Goal: Transaction & Acquisition: Obtain resource

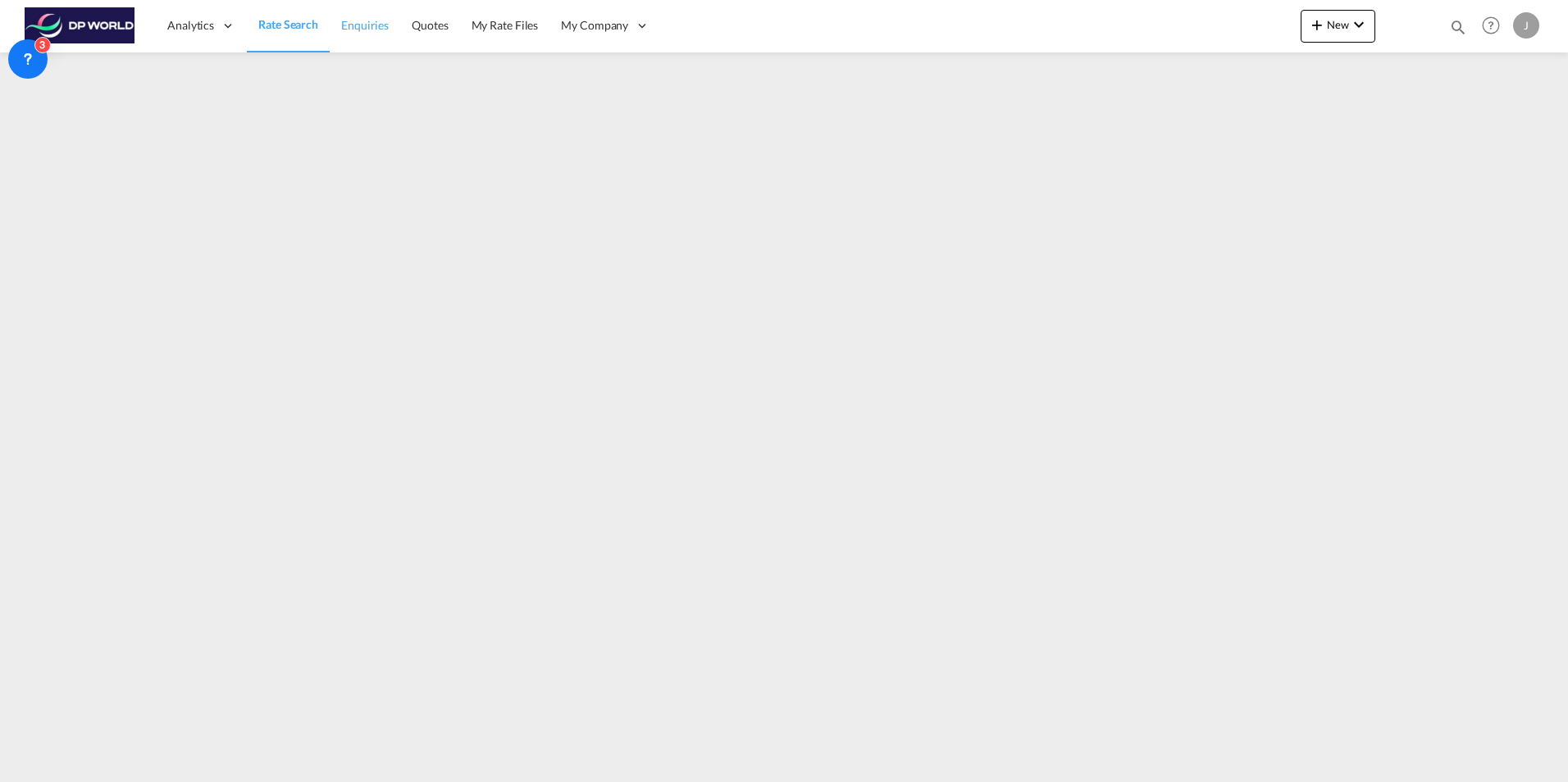
drag, startPoint x: 0, startPoint y: 0, endPoint x: 369, endPoint y: 20, distance: 369.5
click at [369, 20] on span "Enquiries" at bounding box center [365, 25] width 48 height 14
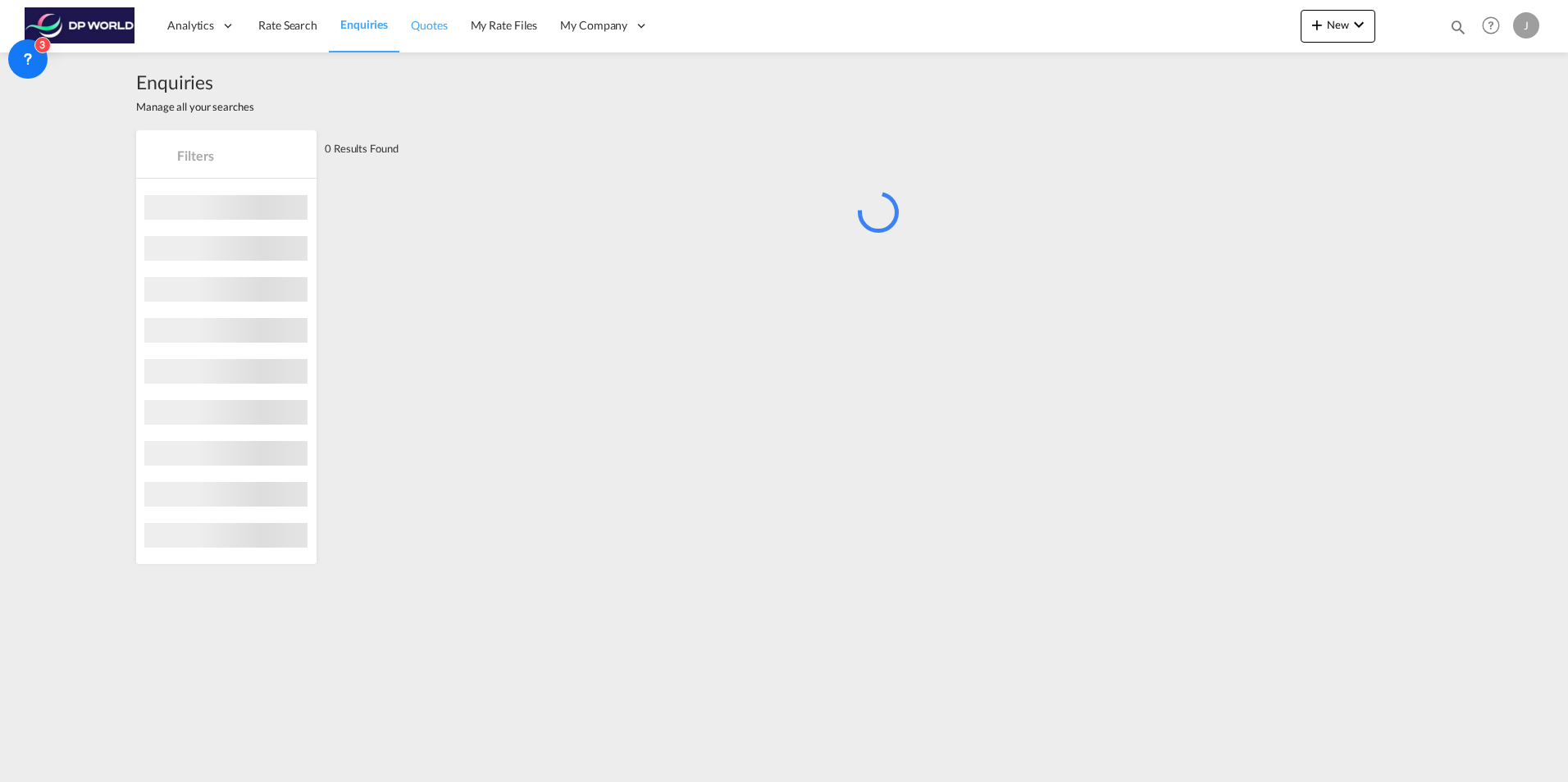
click at [436, 26] on span "Quotes" at bounding box center [428, 25] width 36 height 14
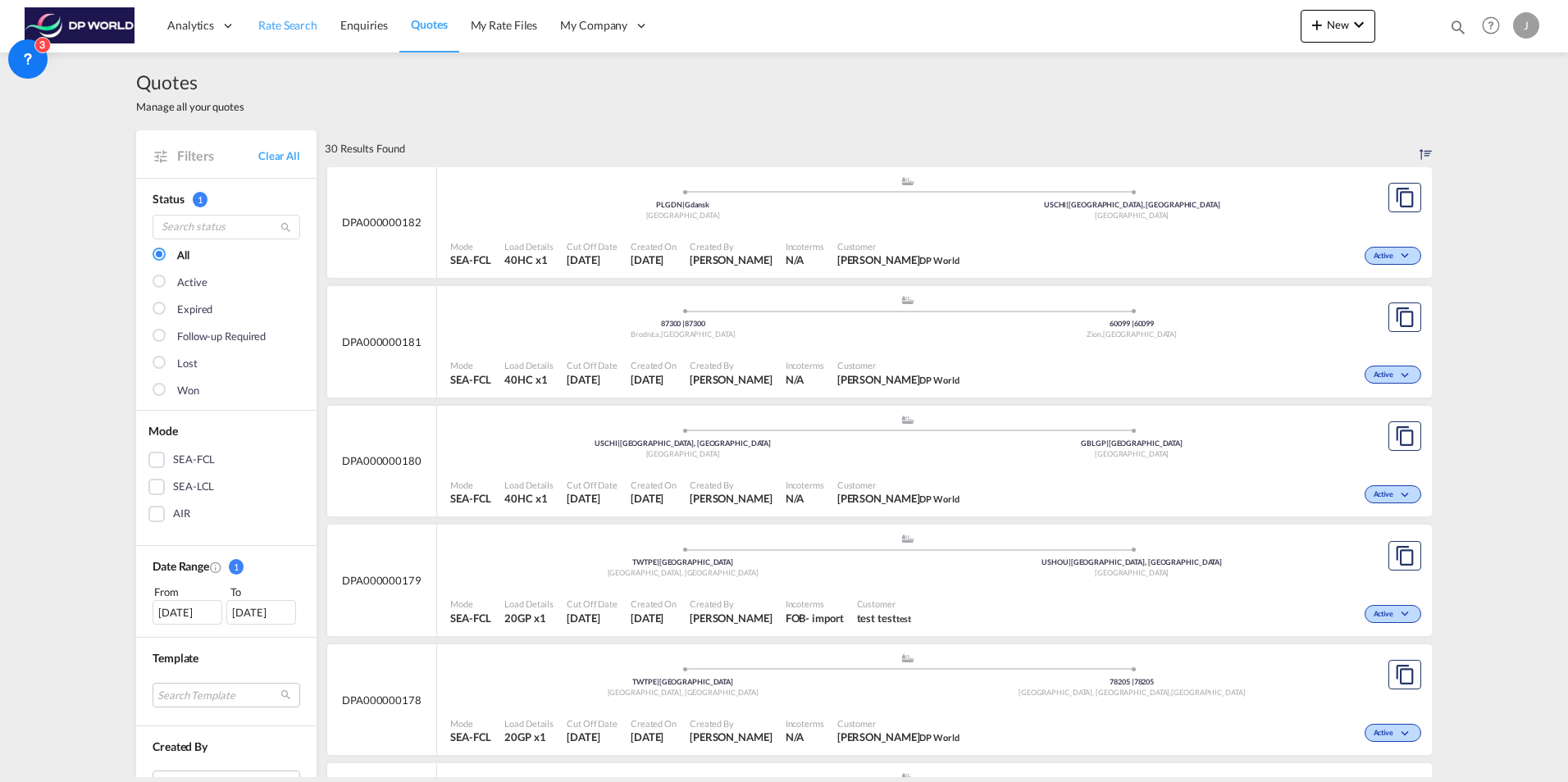
click at [300, 24] on span "Rate Search" at bounding box center [288, 25] width 59 height 14
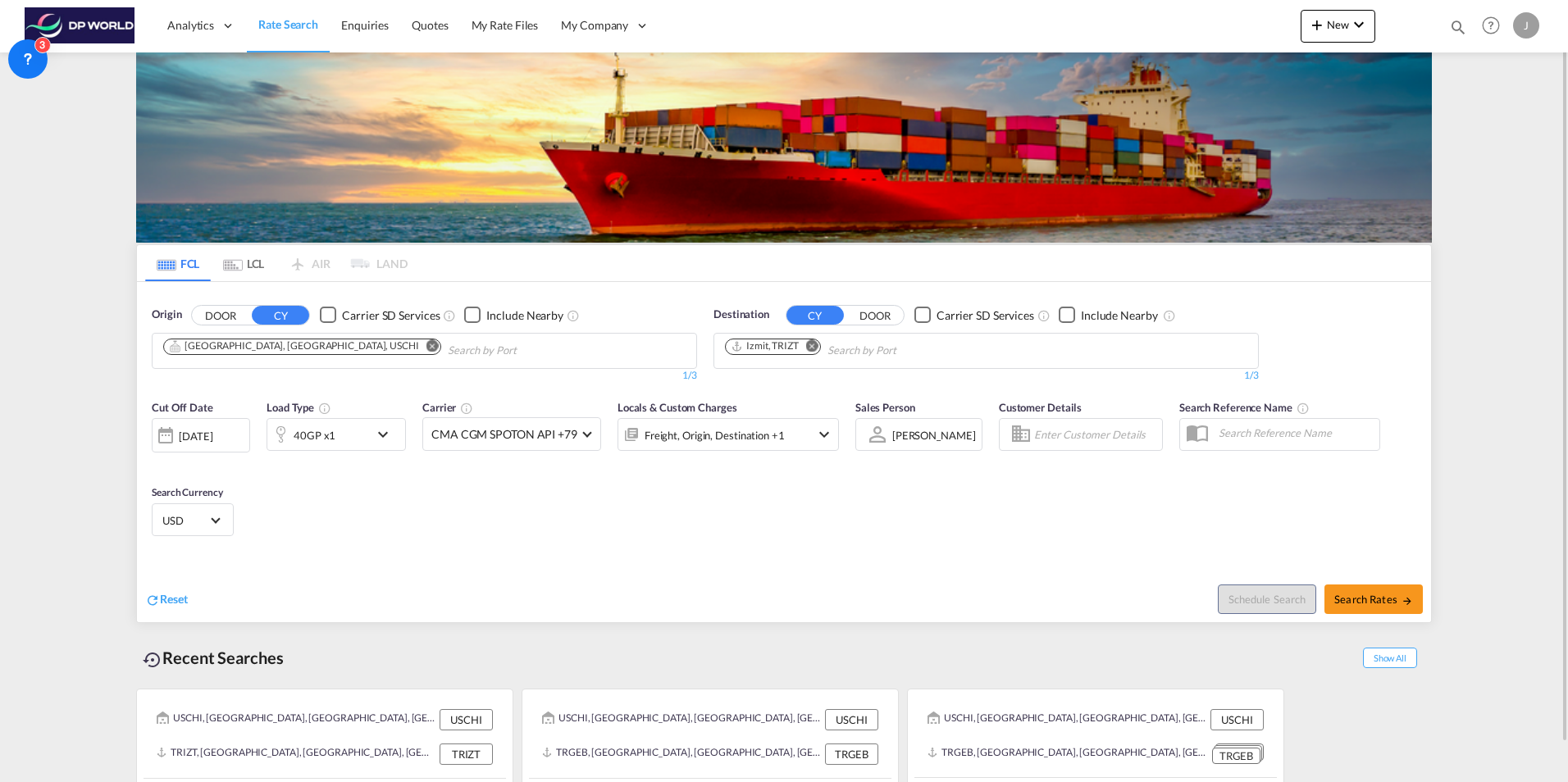
click at [212, 434] on div "[DATE]" at bounding box center [196, 436] width 33 height 15
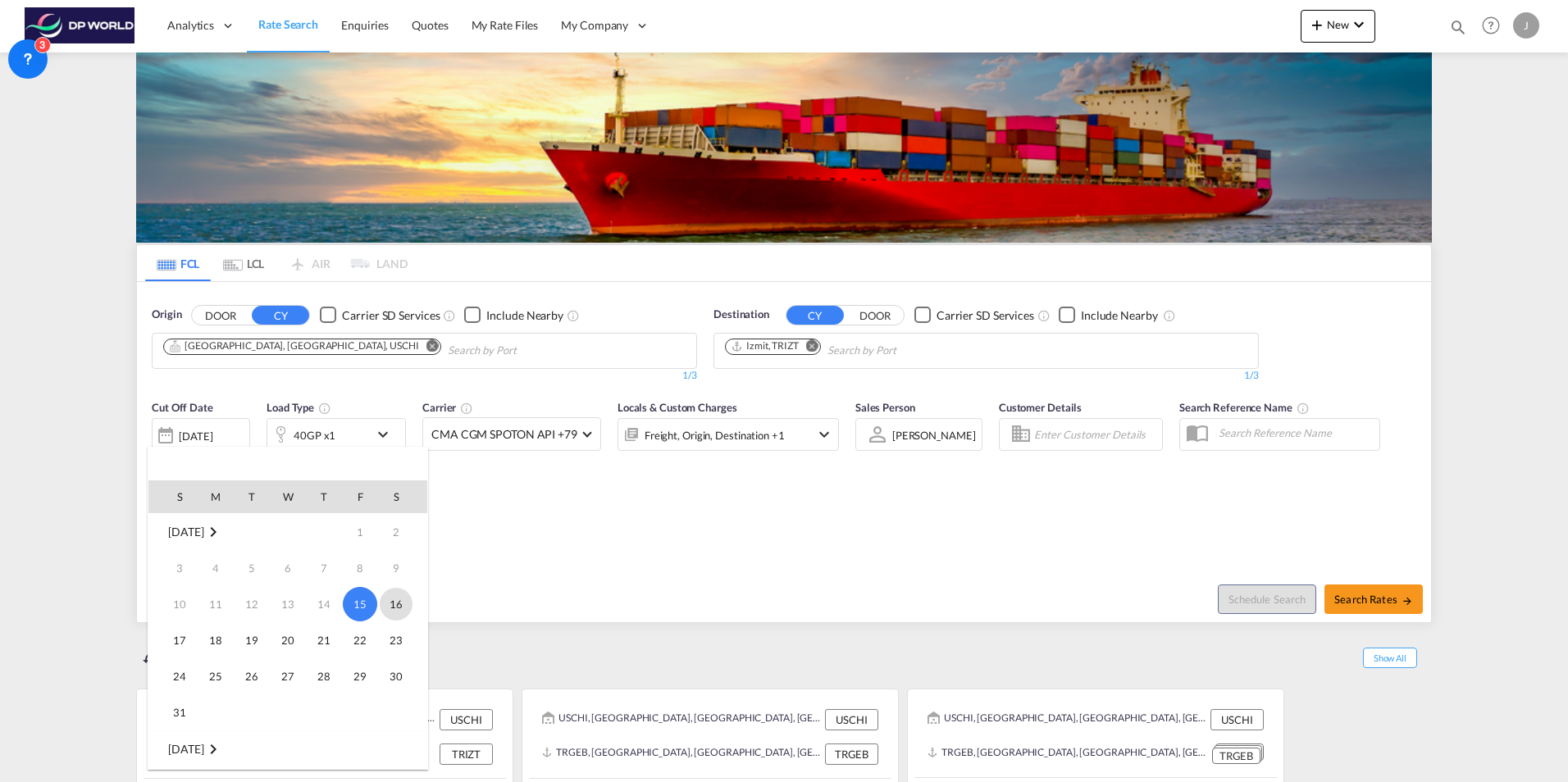
click at [386, 605] on span "16" at bounding box center [397, 605] width 33 height 33
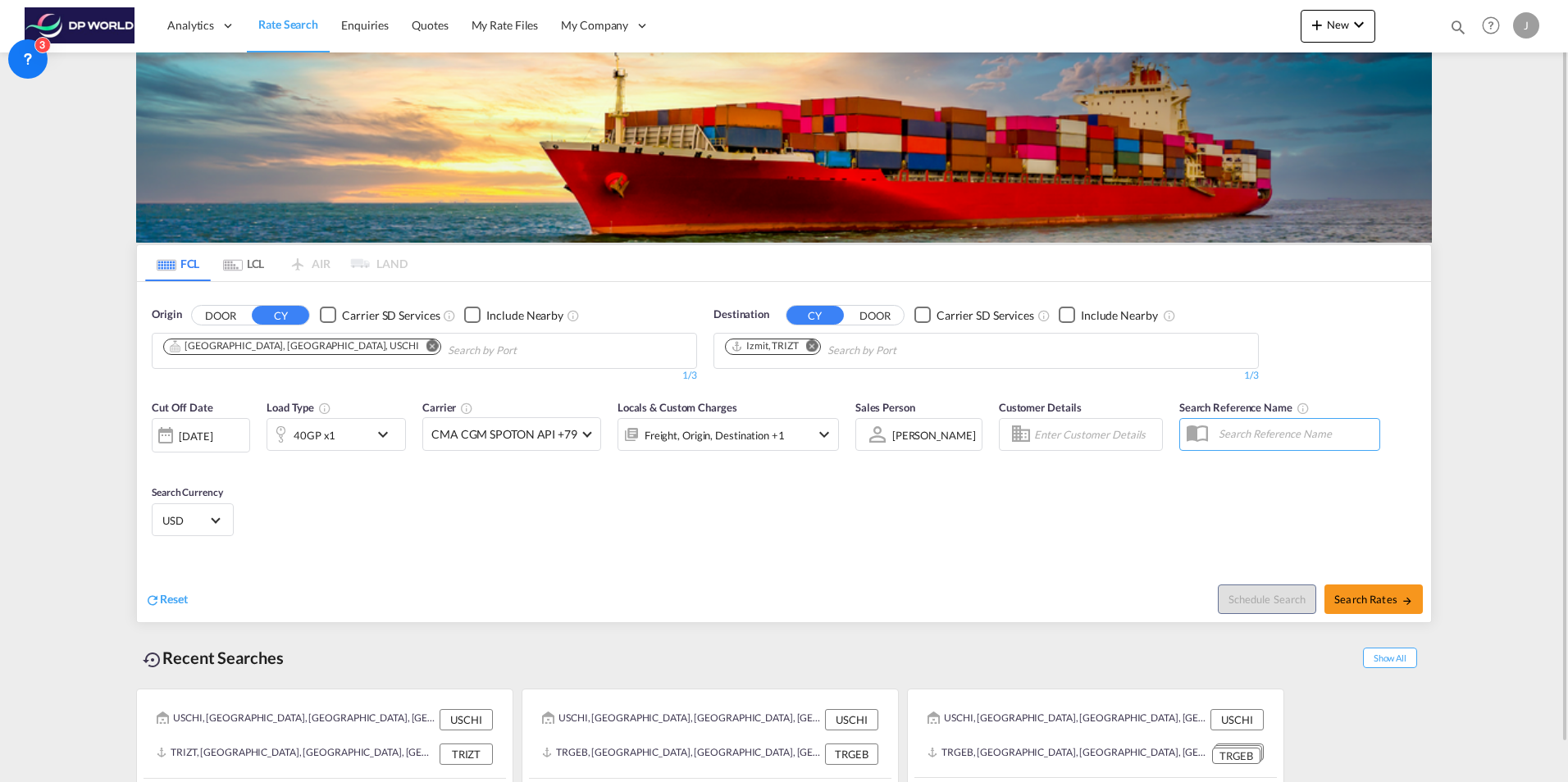
click at [416, 342] on button "Remove" at bounding box center [428, 348] width 25 height 17
click at [319, 345] on md-chips-wrap "Chips container with autocompletion. Enter the text area, type text to search, …" at bounding box center [243, 349] width 165 height 30
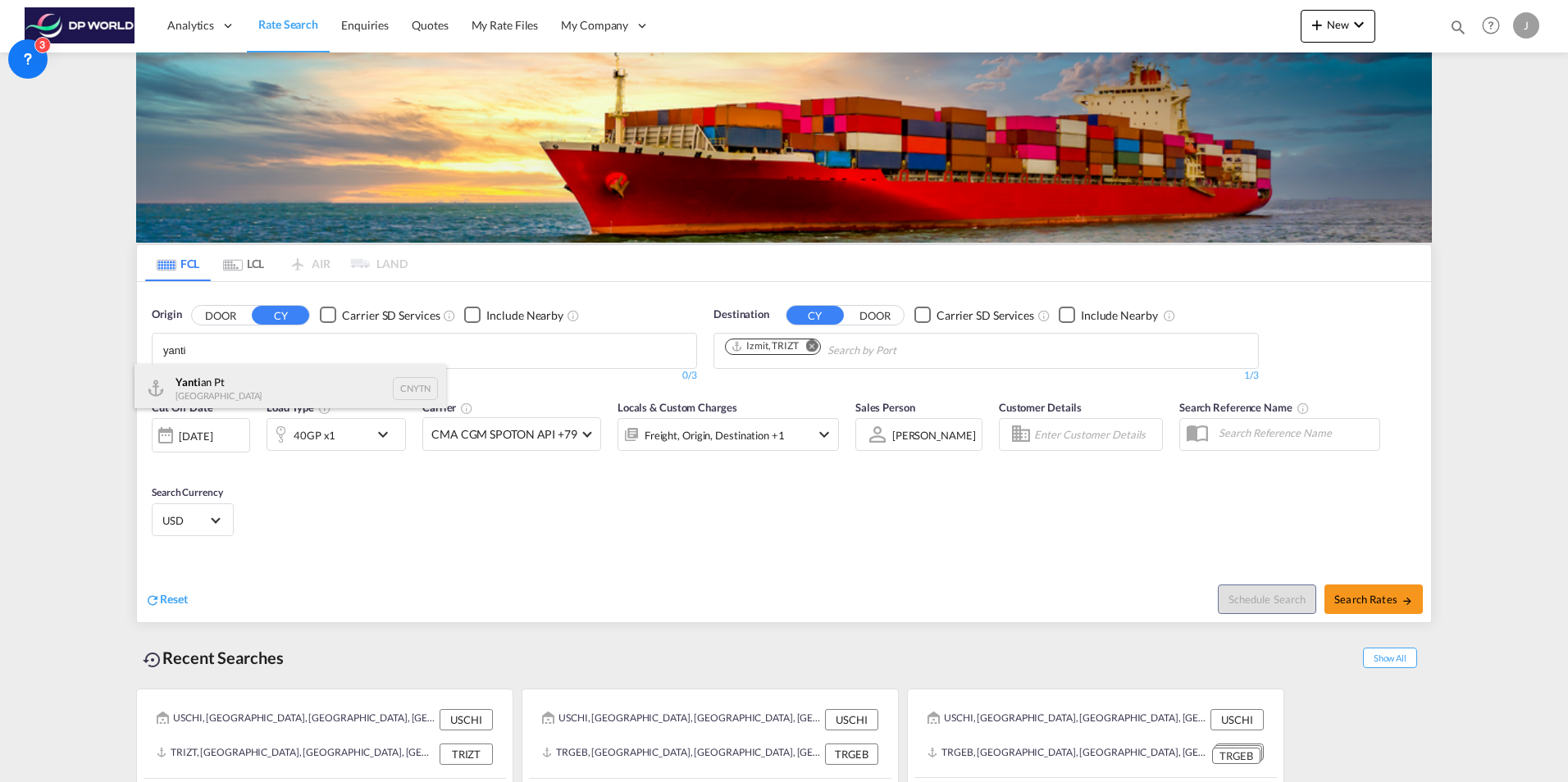
type input "yanti"
click at [272, 385] on div "Yanti an Pt China CNYTN" at bounding box center [291, 388] width 312 height 49
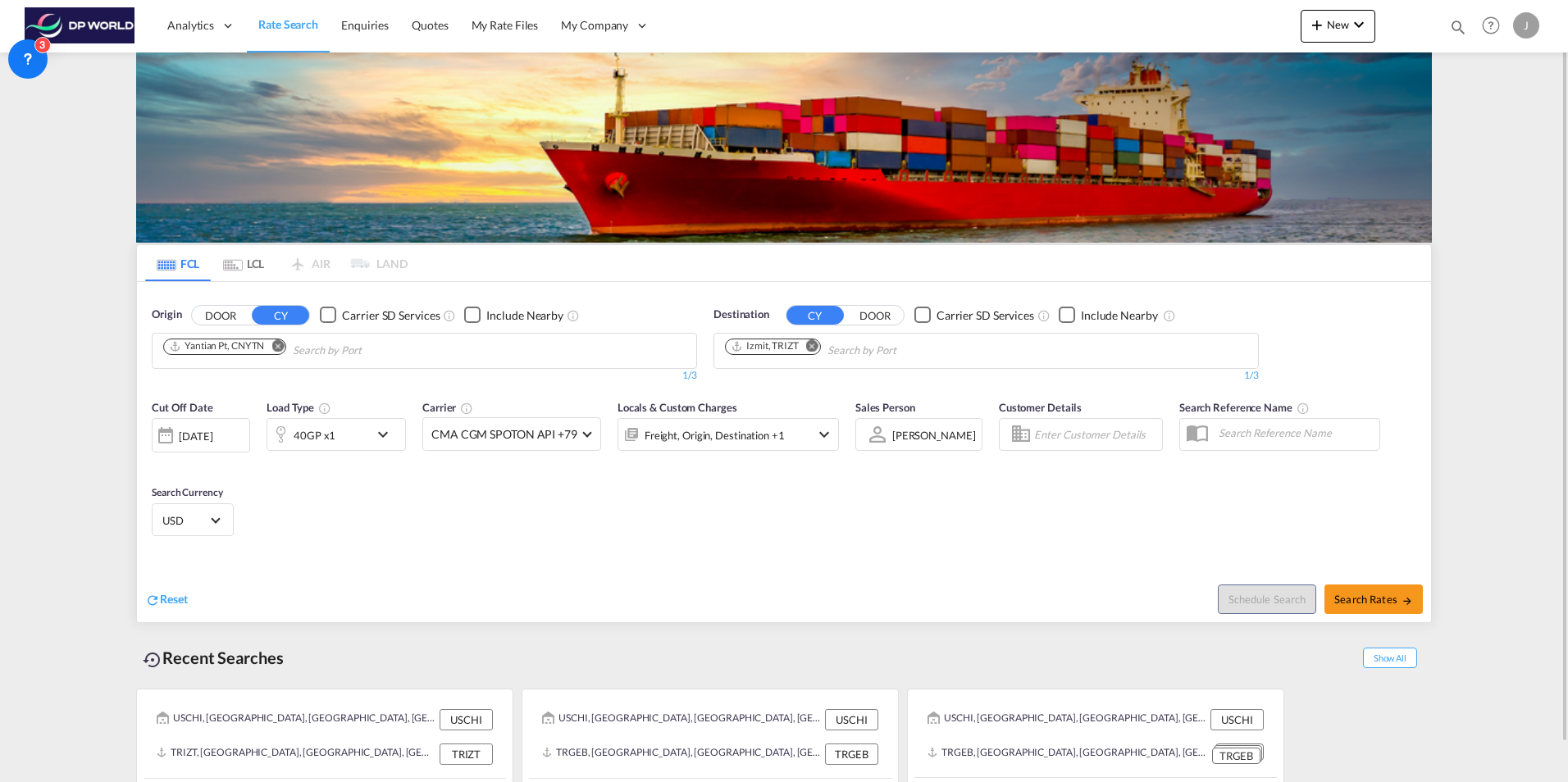
click at [814, 347] on md-icon "Remove" at bounding box center [812, 345] width 12 height 12
click at [776, 357] on body "Analytics Dashboard Rate Search Enquiries Quotes My Rate Files My Company" at bounding box center [784, 391] width 1568 height 782
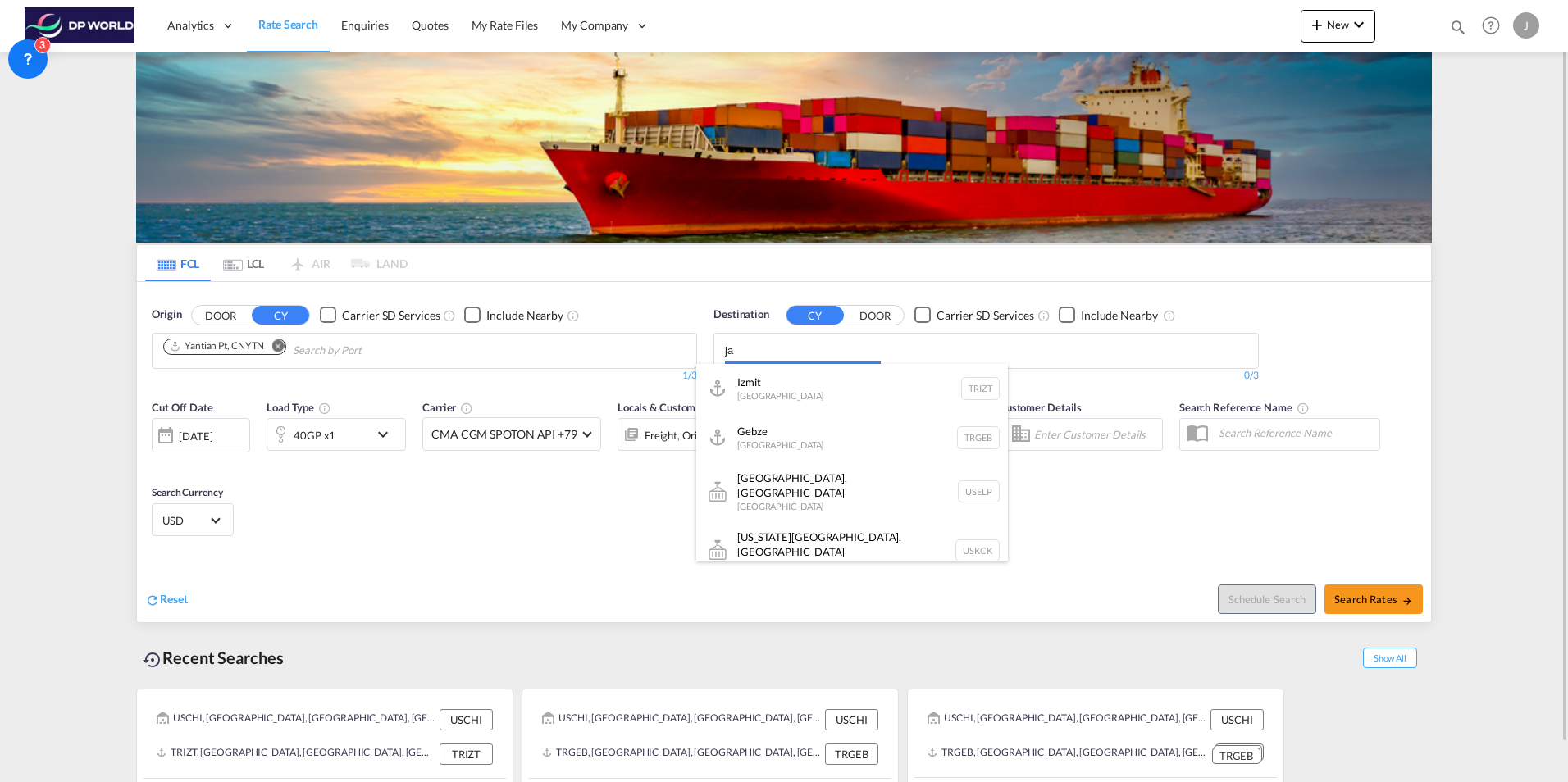
type input "j"
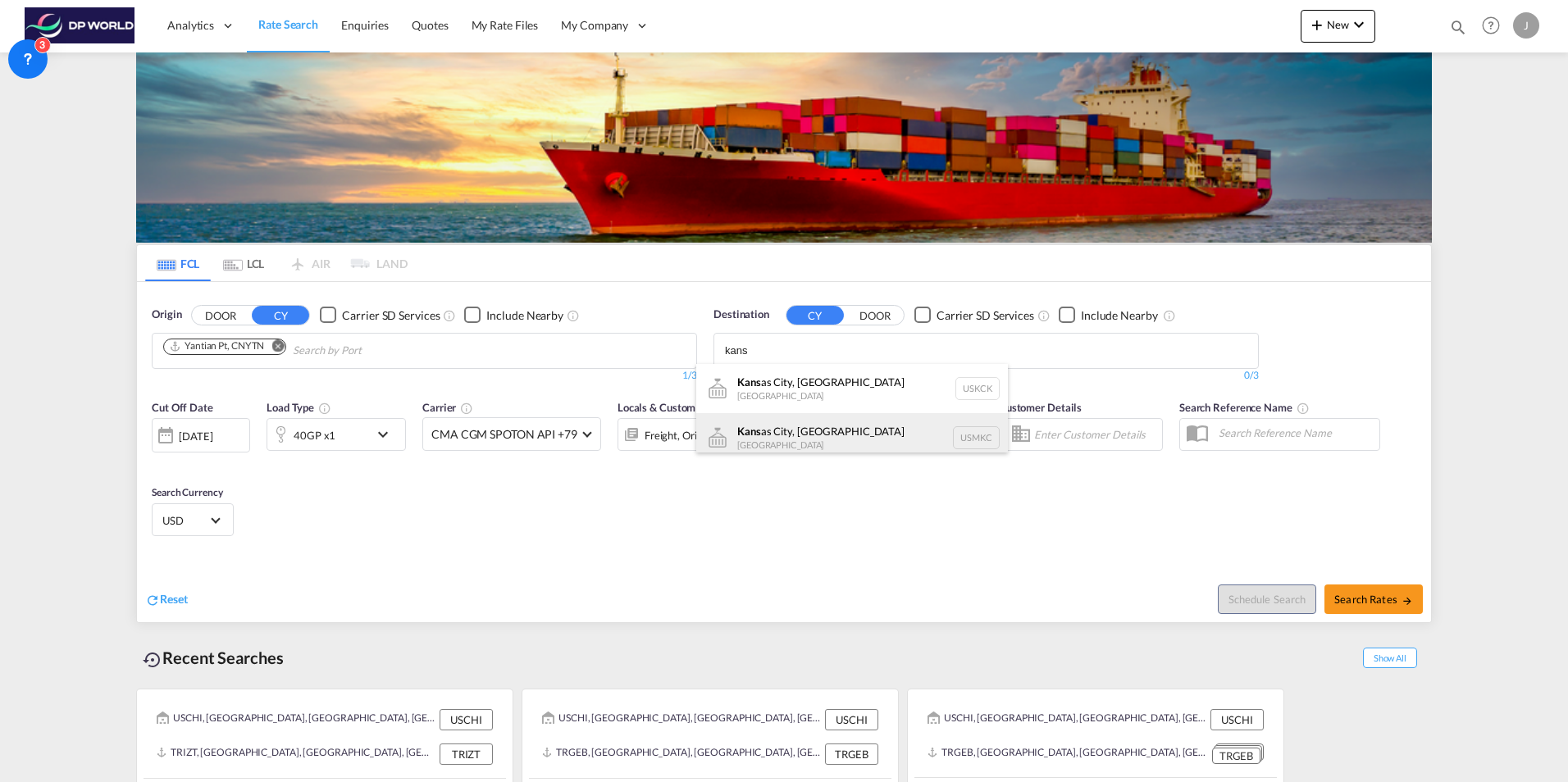
type input "kans"
click at [778, 441] on div "Kans as City, [GEOGRAPHIC_DATA] USMKC" at bounding box center [852, 437] width 312 height 49
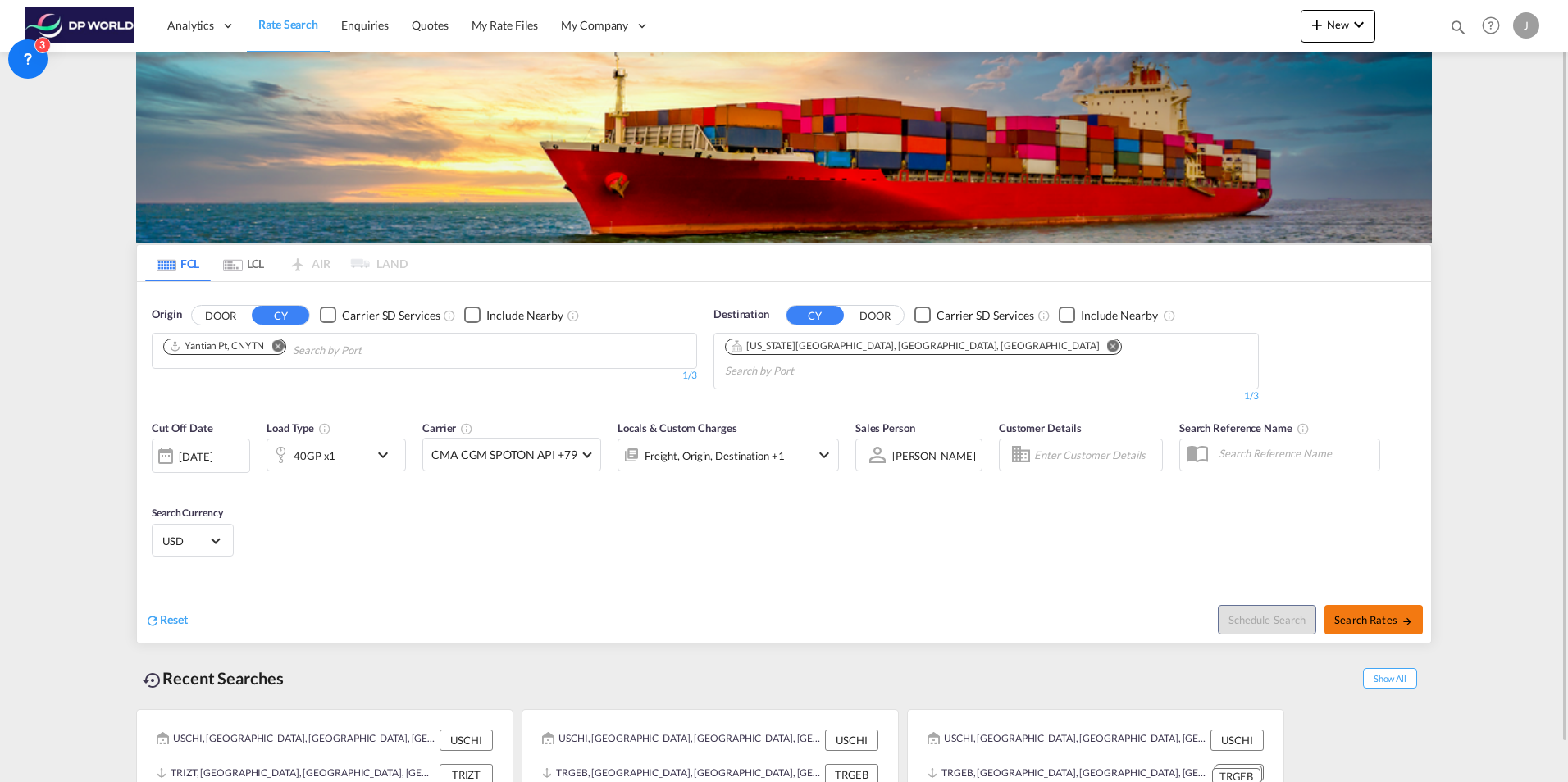
drag, startPoint x: 1296, startPoint y: 518, endPoint x: 1386, endPoint y: 598, distance: 120.4
click at [1386, 613] on span "Search Rates" at bounding box center [1373, 620] width 78 height 13
type input "CNYTN to USMKC / [DATE]"
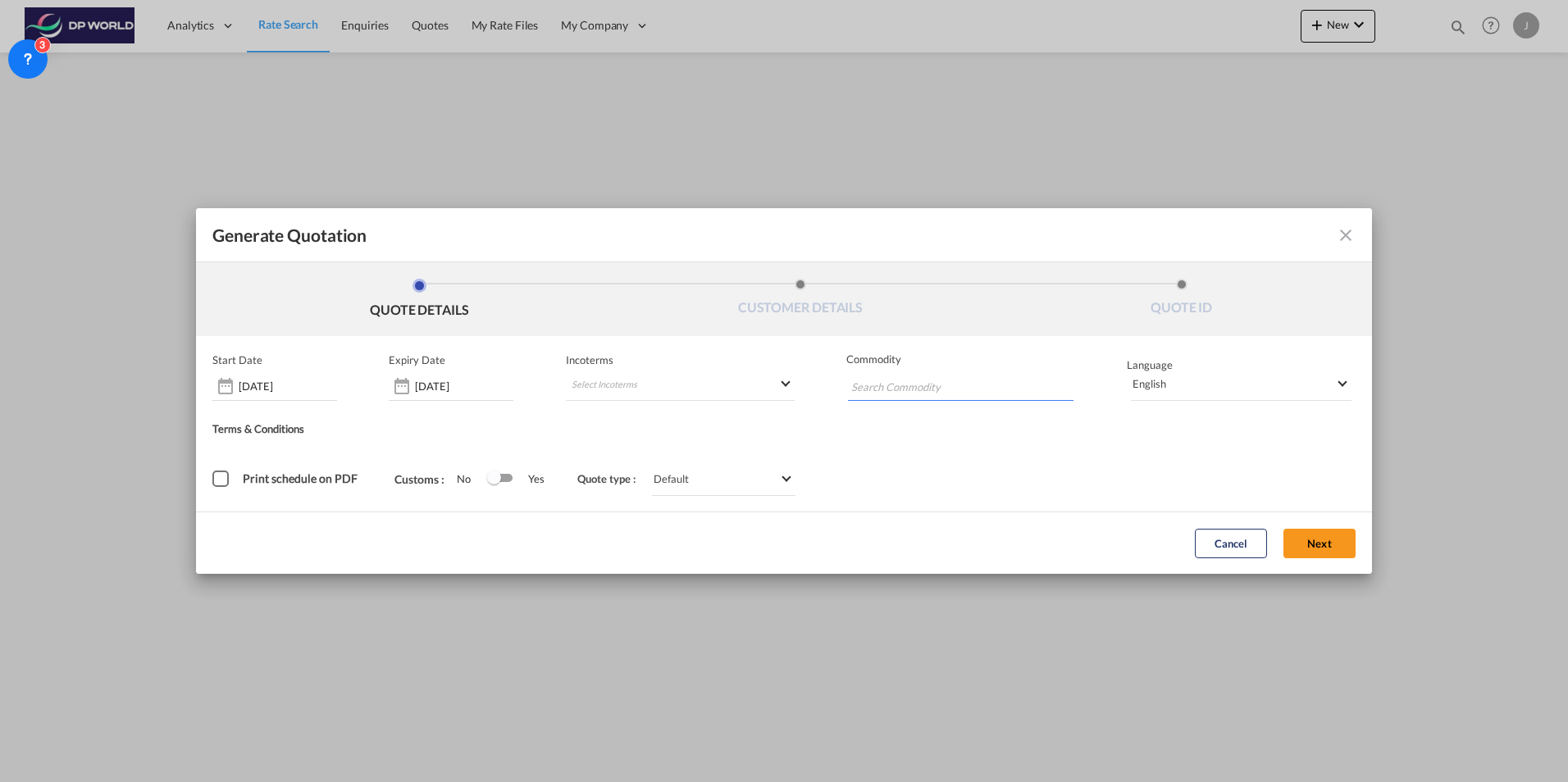
click at [910, 387] on input "Chips input." at bounding box center [929, 386] width 155 height 26
click at [622, 384] on md-select "Select Incoterms DAP - export Delivered at Place FAS - import Free Alongside Sh…" at bounding box center [681, 386] width 229 height 30
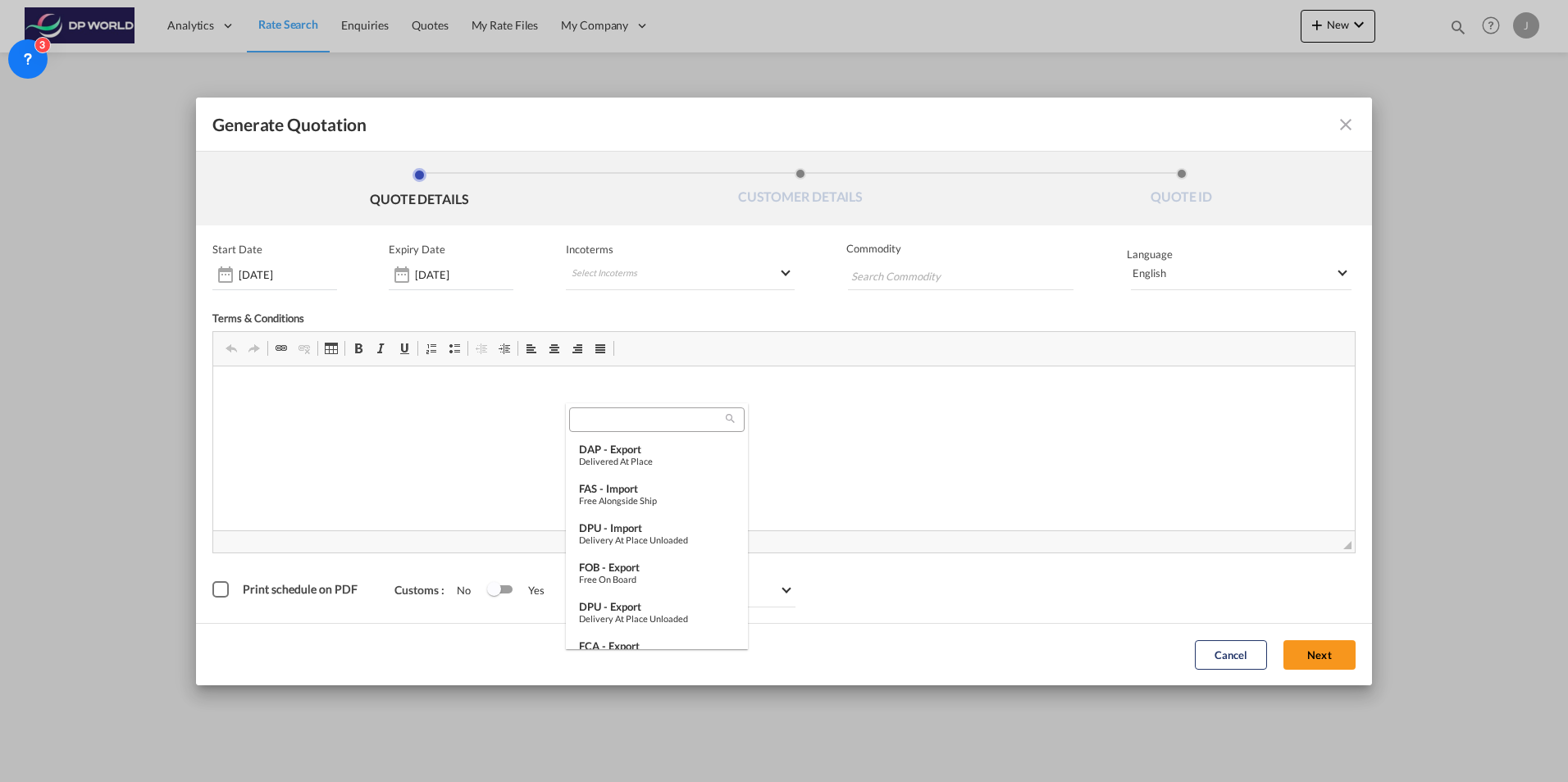
click at [717, 294] on md-backdrop at bounding box center [784, 391] width 1568 height 782
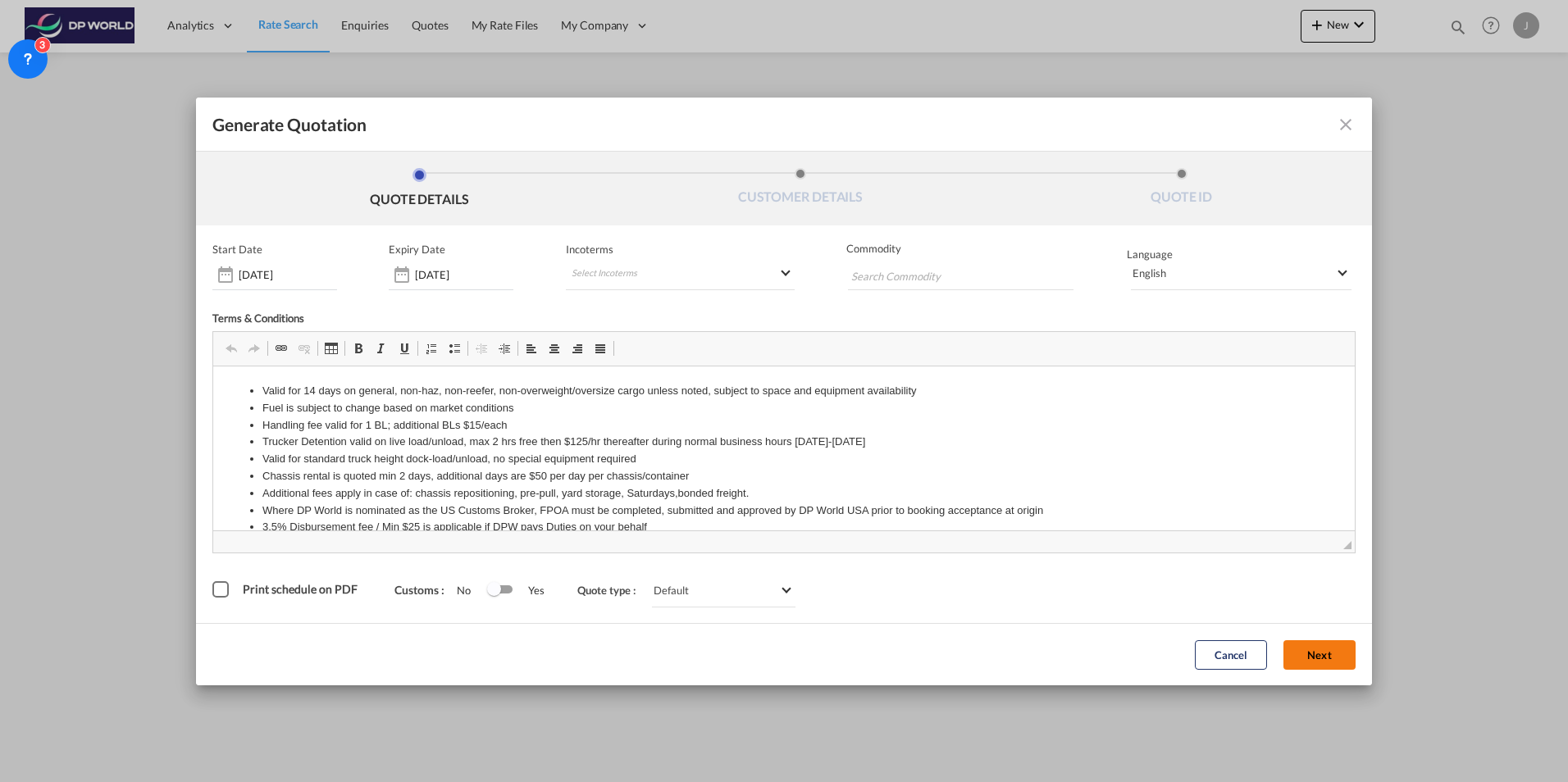
click at [1316, 652] on button "Next" at bounding box center [1320, 655] width 72 height 30
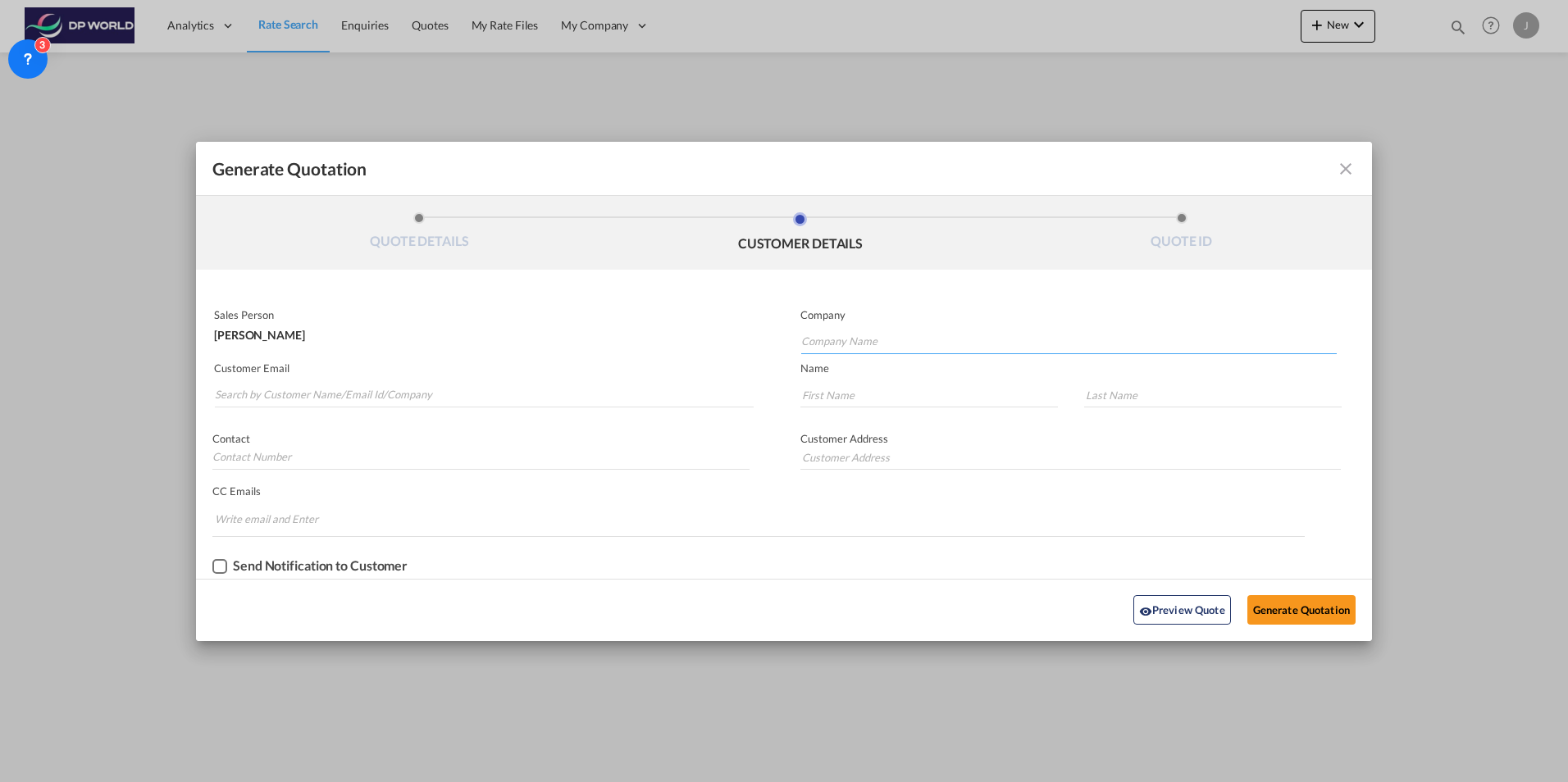
click at [855, 345] on input "Company Name" at bounding box center [1069, 341] width 536 height 25
type input "nail alliance"
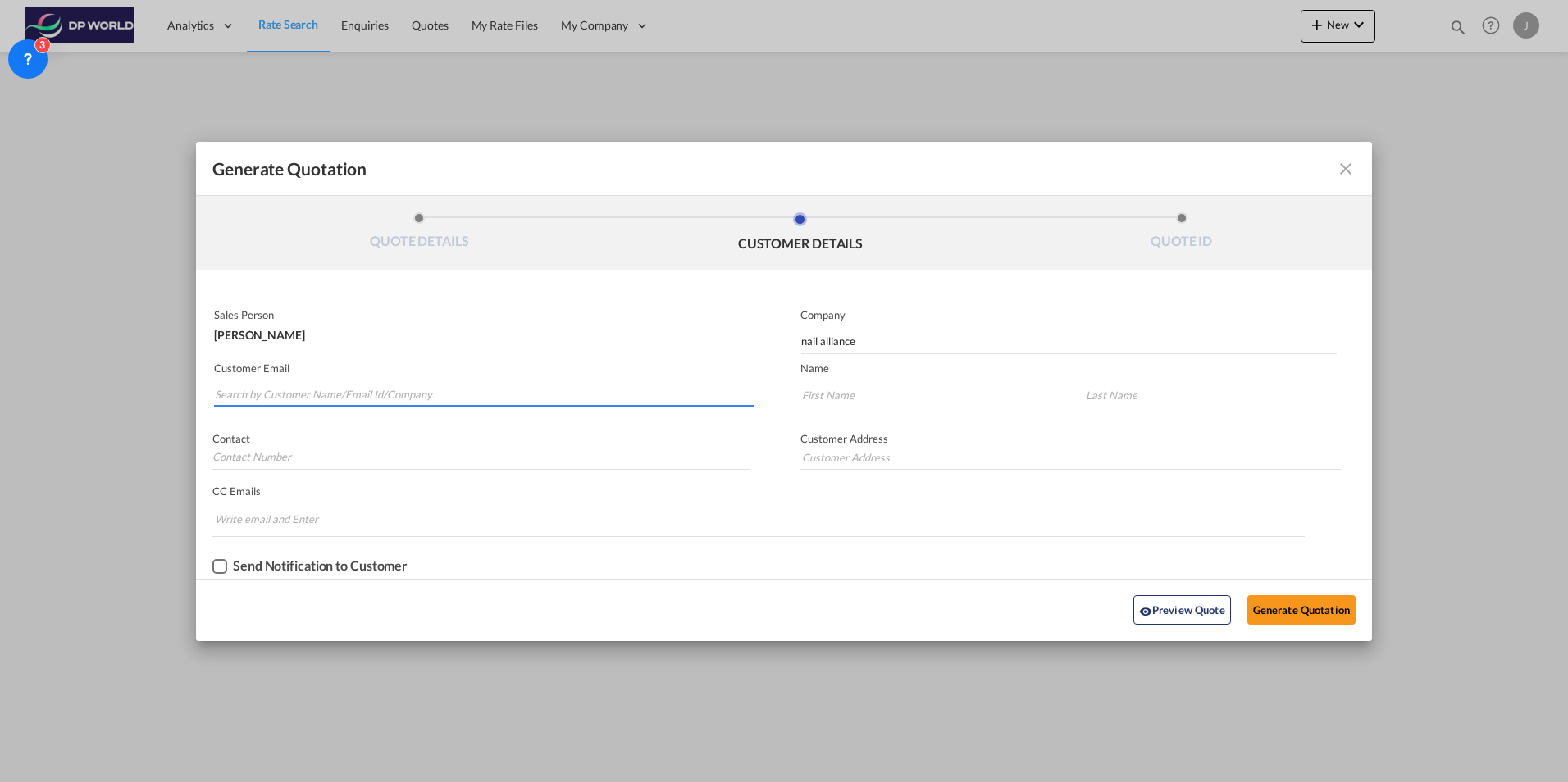
click at [374, 385] on input "Search by Customer Name/Email Id/Company" at bounding box center [484, 395] width 539 height 25
click at [290, 393] on input "[PERSON_NAME]" at bounding box center [484, 395] width 539 height 25
click at [291, 393] on input "[PERSON_NAME]" at bounding box center [484, 395] width 539 height 25
paste input "[PERSON_NAME] <[EMAIL_ADDRESS][DOMAIN_NAME]>"
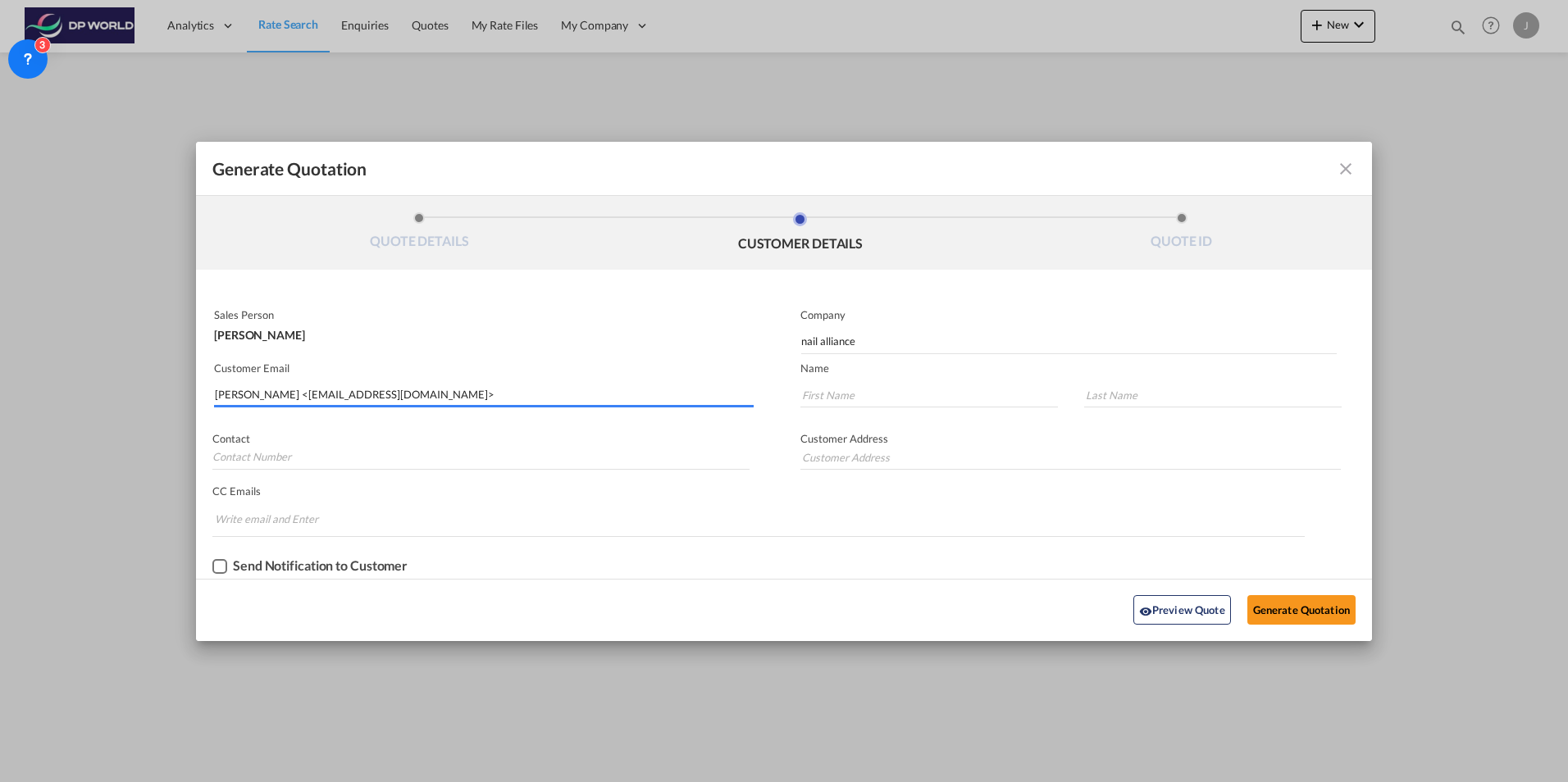
drag, startPoint x: 302, startPoint y: 394, endPoint x: 13, endPoint y: 376, distance: 289.6
click at [13, 377] on div "Generate Quotation QUOTE DETAILS CUSTOMER DETAILS QUOTE ID Start Date [DATE] Ex…" at bounding box center [784, 391] width 1568 height 782
click at [383, 397] on input "[EMAIL_ADDRESS][DOMAIN_NAME]>" at bounding box center [484, 395] width 539 height 25
type input "[EMAIL_ADDRESS][DOMAIN_NAME]"
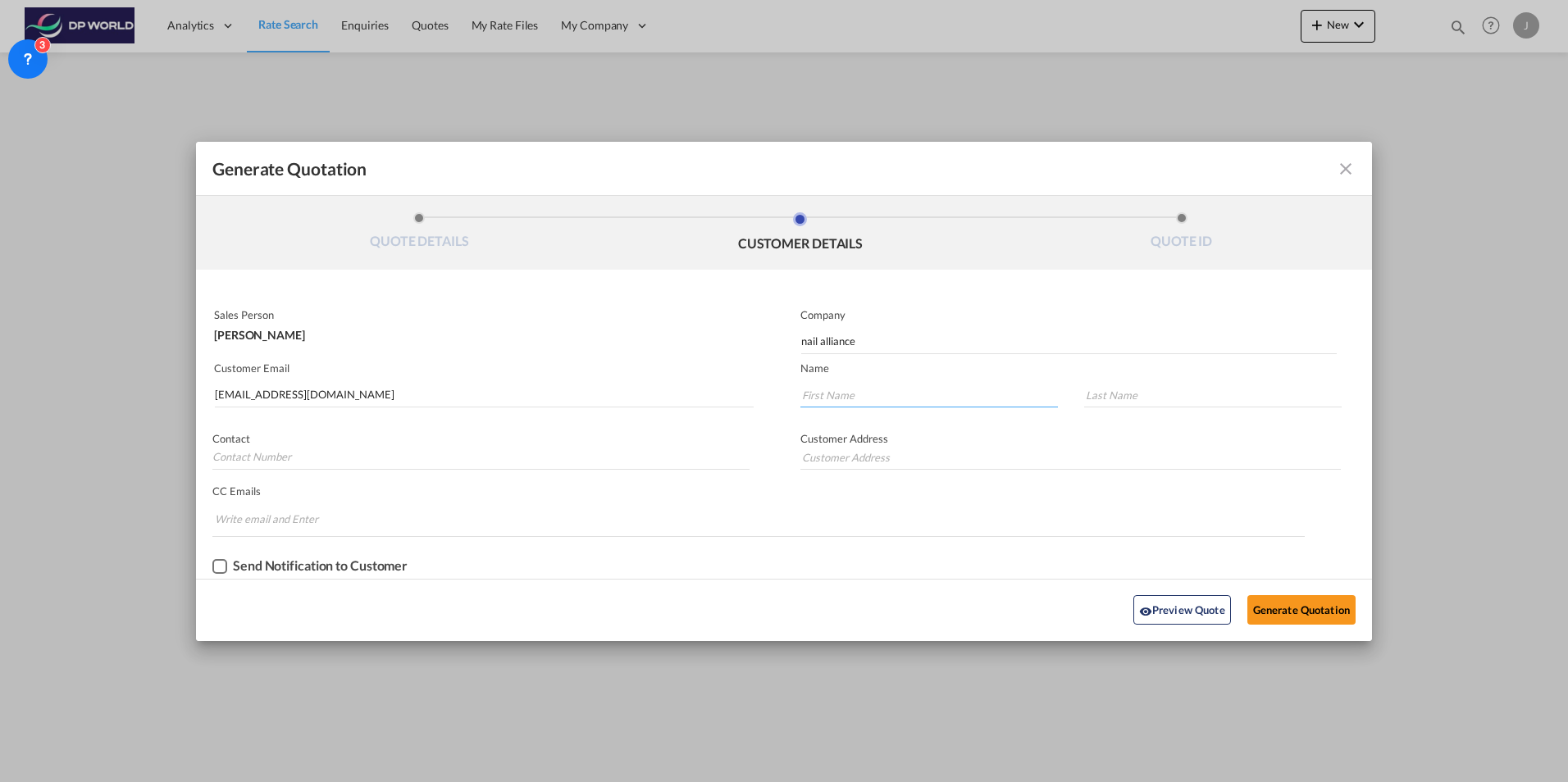
click at [885, 397] on input "Generate QuotationQUOTE ..." at bounding box center [929, 395] width 257 height 25
type input "[PERSON_NAME]"
click at [1303, 612] on button "Generate Quotation" at bounding box center [1301, 610] width 108 height 30
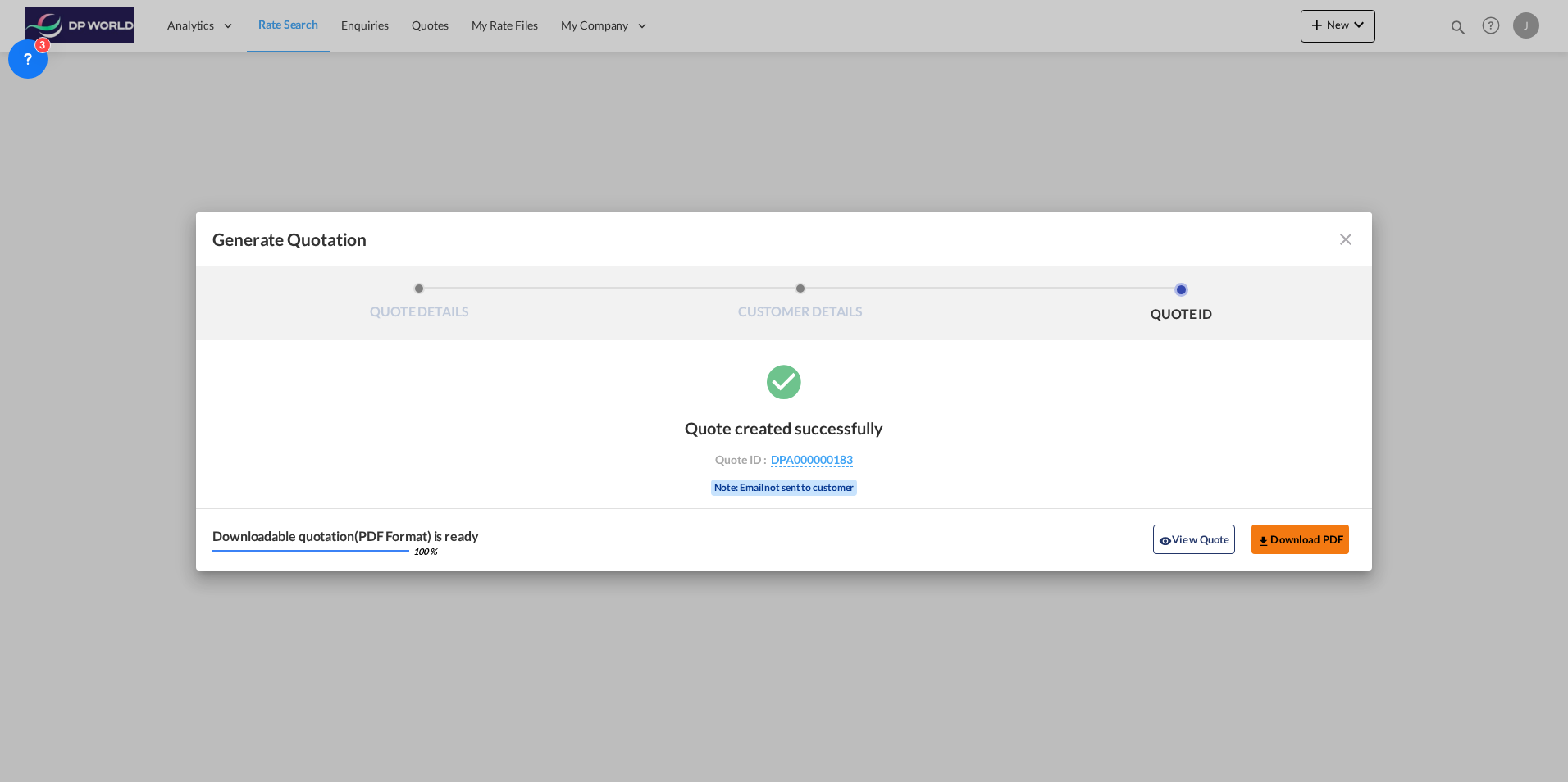
click at [1316, 546] on button "Download PDF" at bounding box center [1301, 539] width 98 height 30
